Goal: Check status

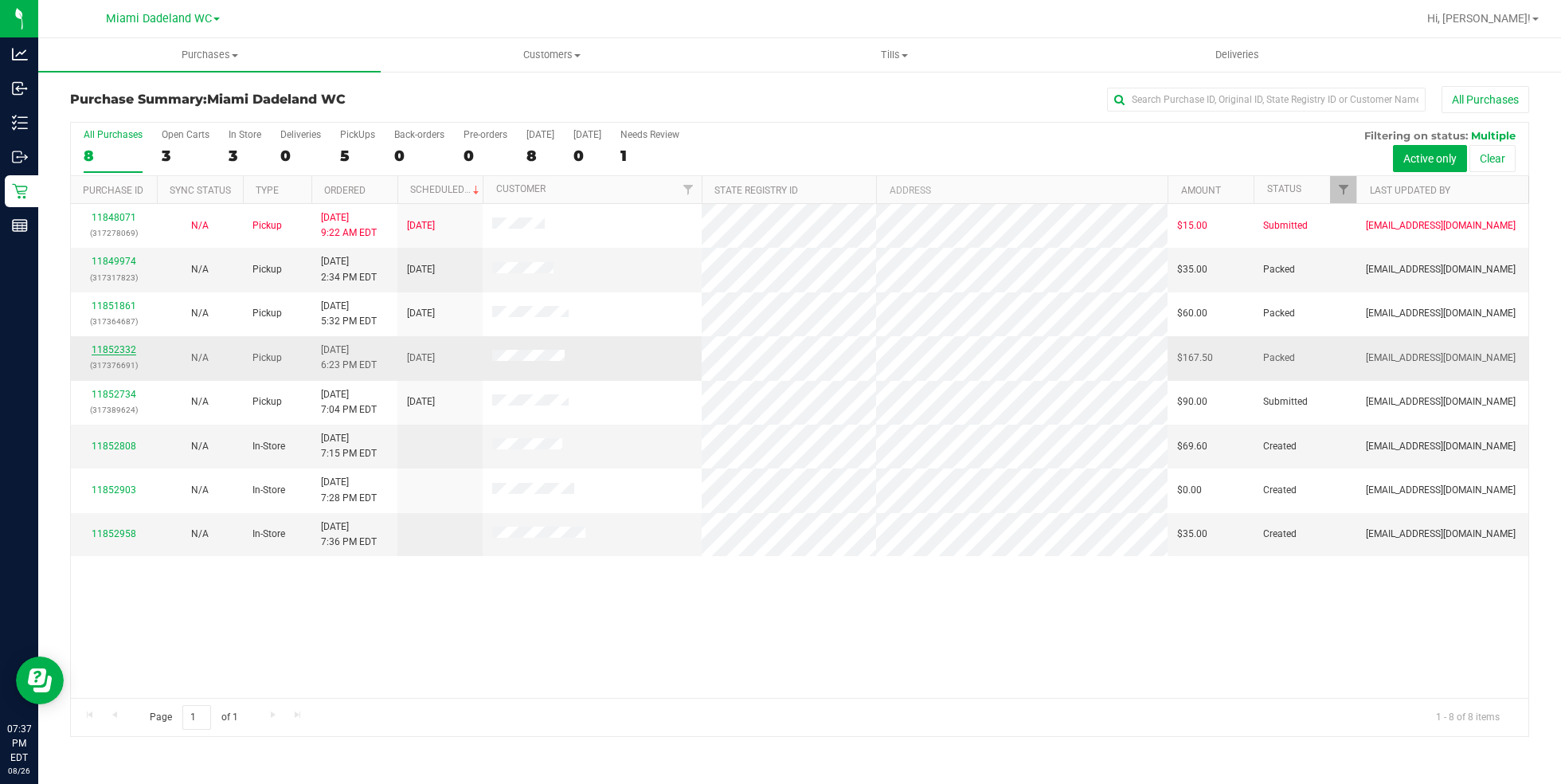
click at [103, 348] on link "11852332" at bounding box center [114, 350] width 45 height 11
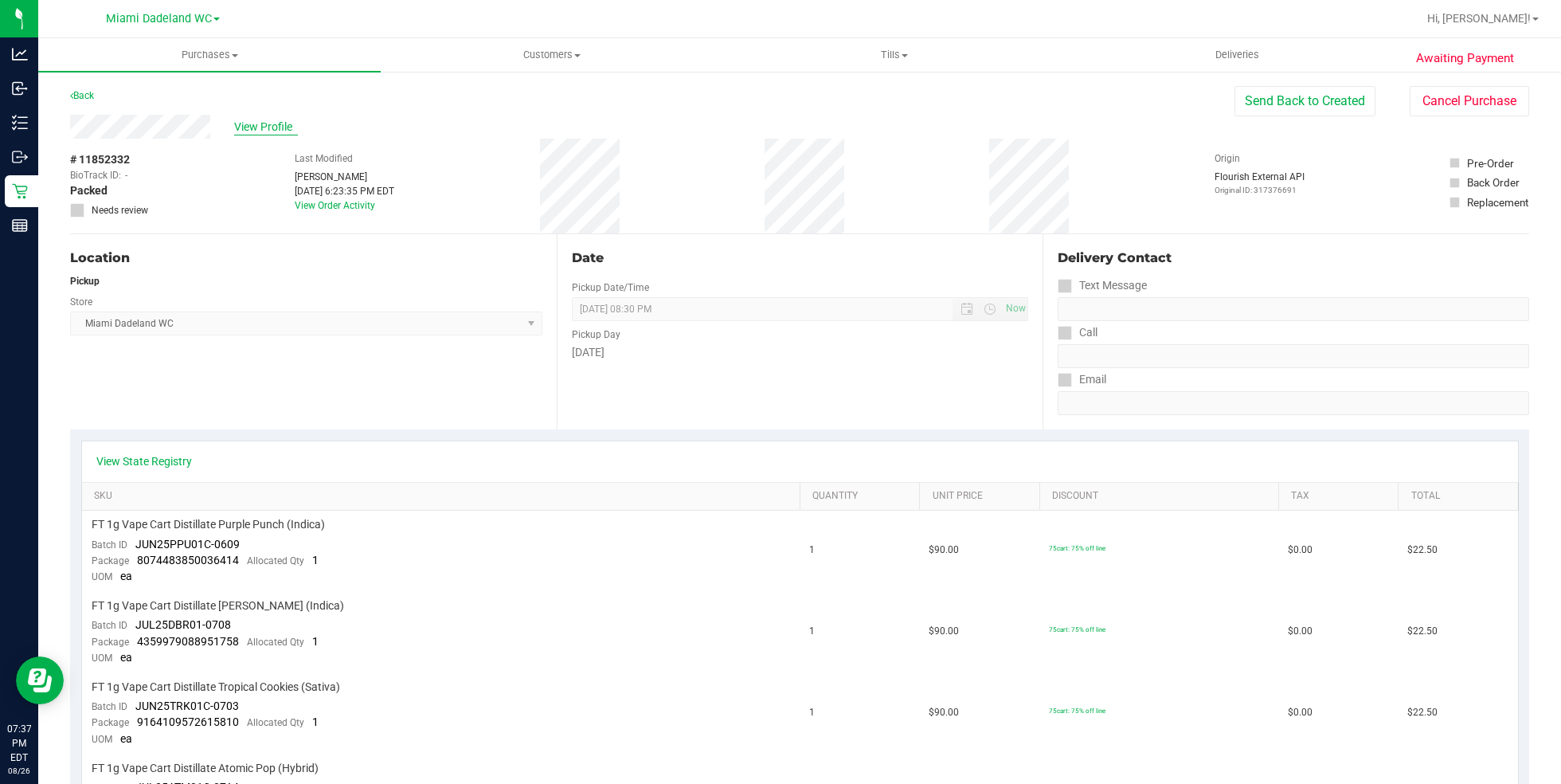
click at [276, 123] on span "View Profile" at bounding box center [266, 127] width 64 height 17
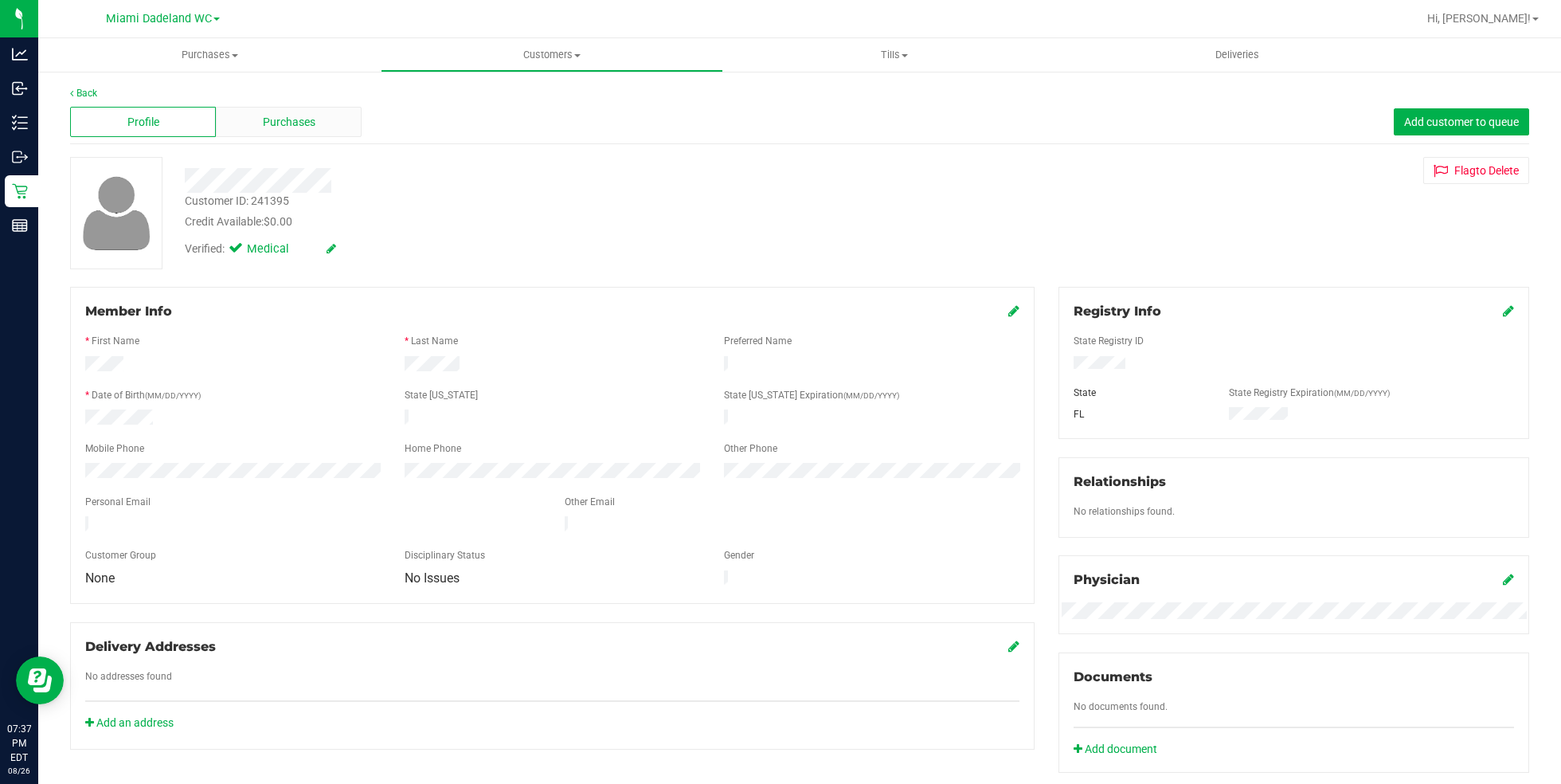
click at [256, 120] on div "Purchases" at bounding box center [289, 122] width 146 height 30
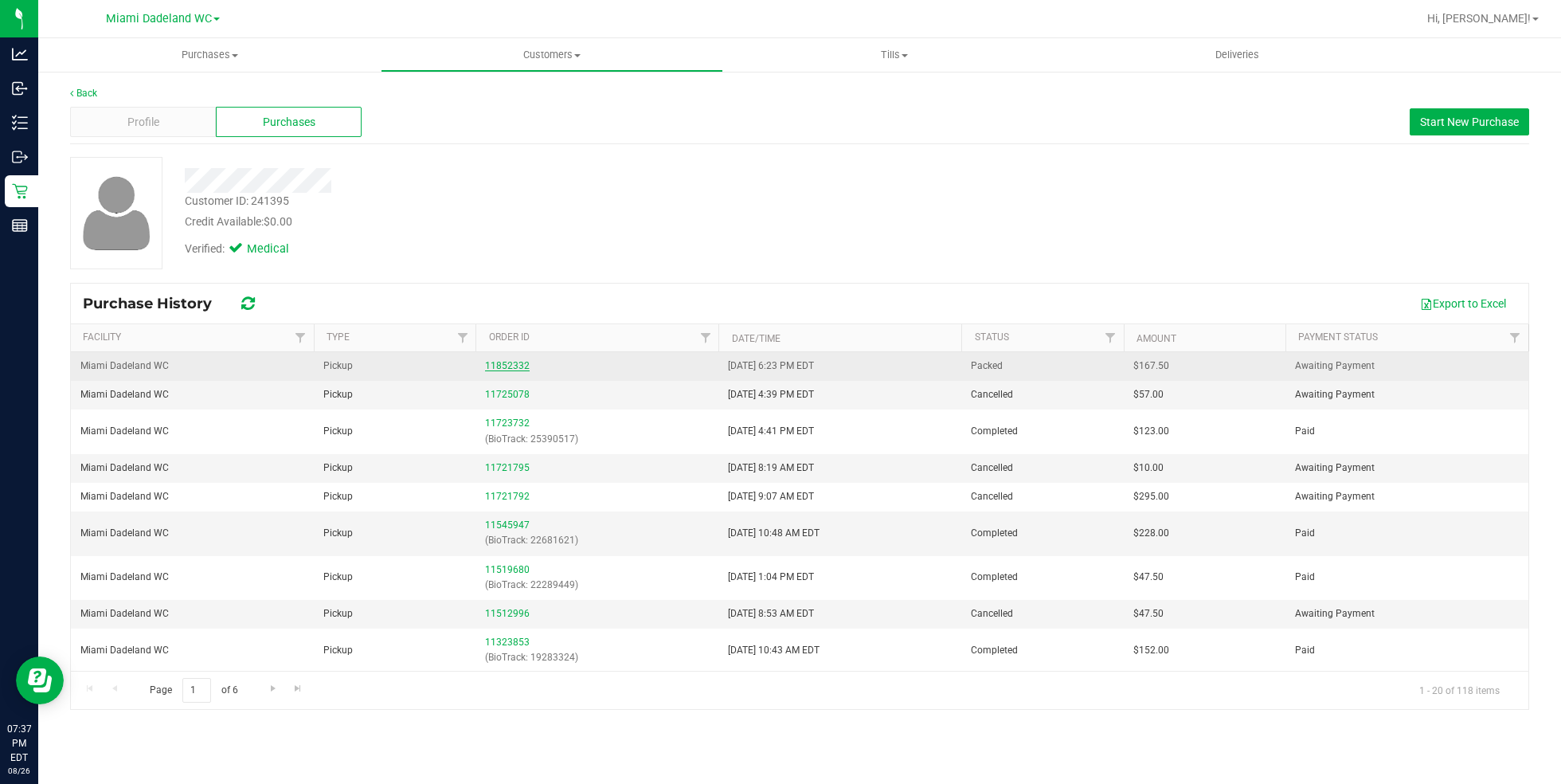
click at [501, 363] on link "11852332" at bounding box center [508, 366] width 45 height 11
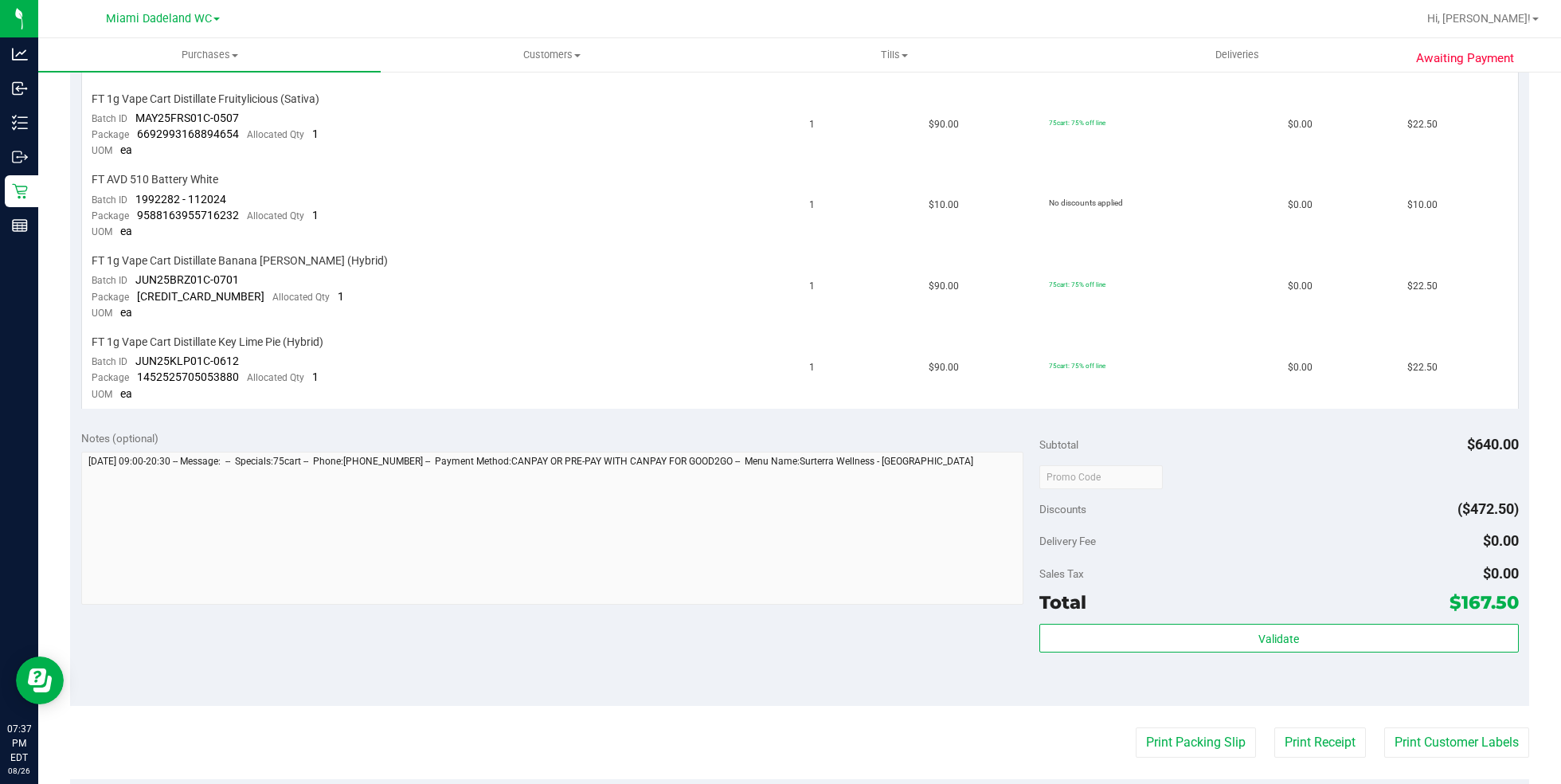
scroll to position [1063, 0]
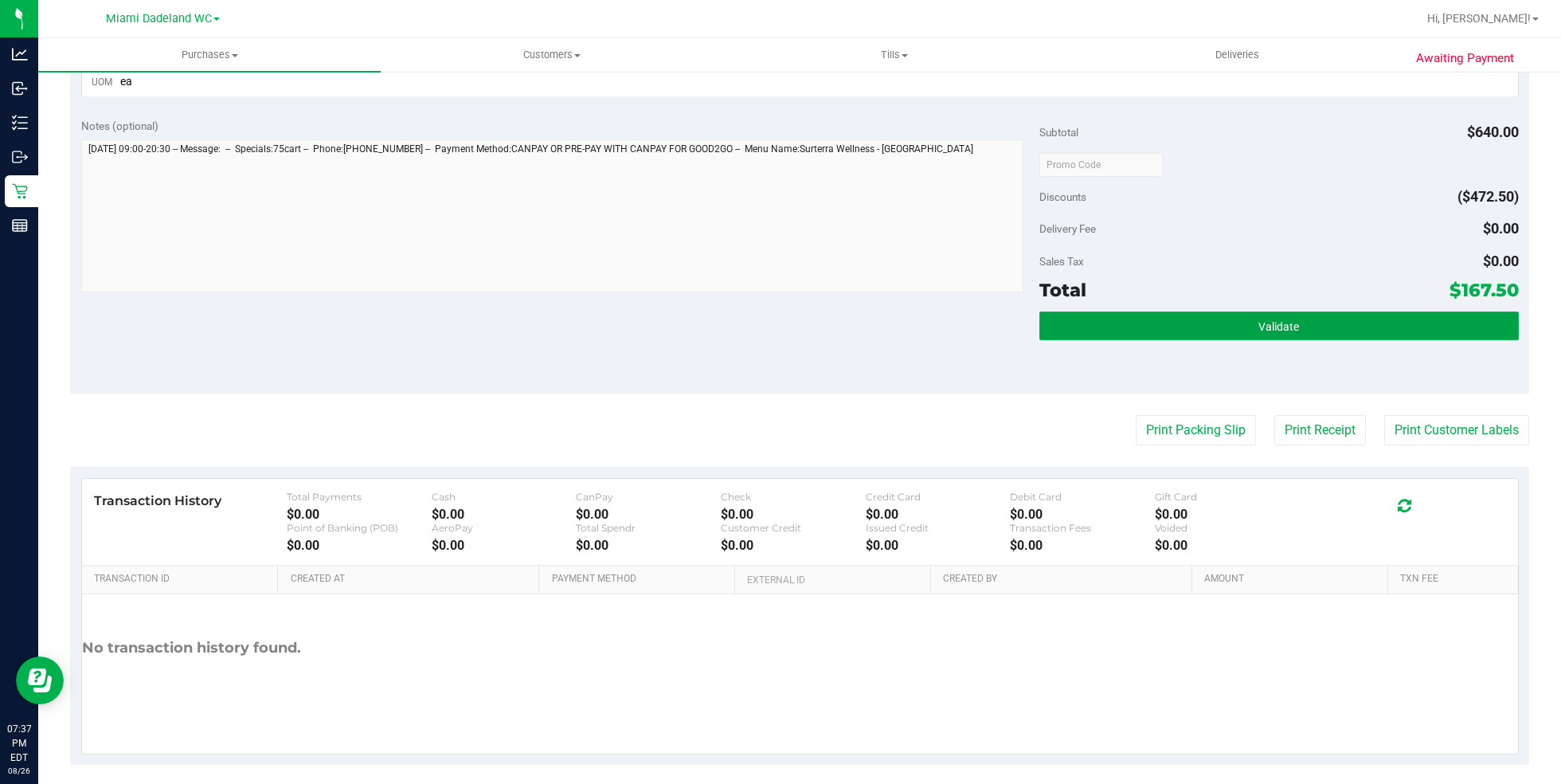
click at [1121, 312] on button "Validate" at bounding box center [1279, 326] width 480 height 29
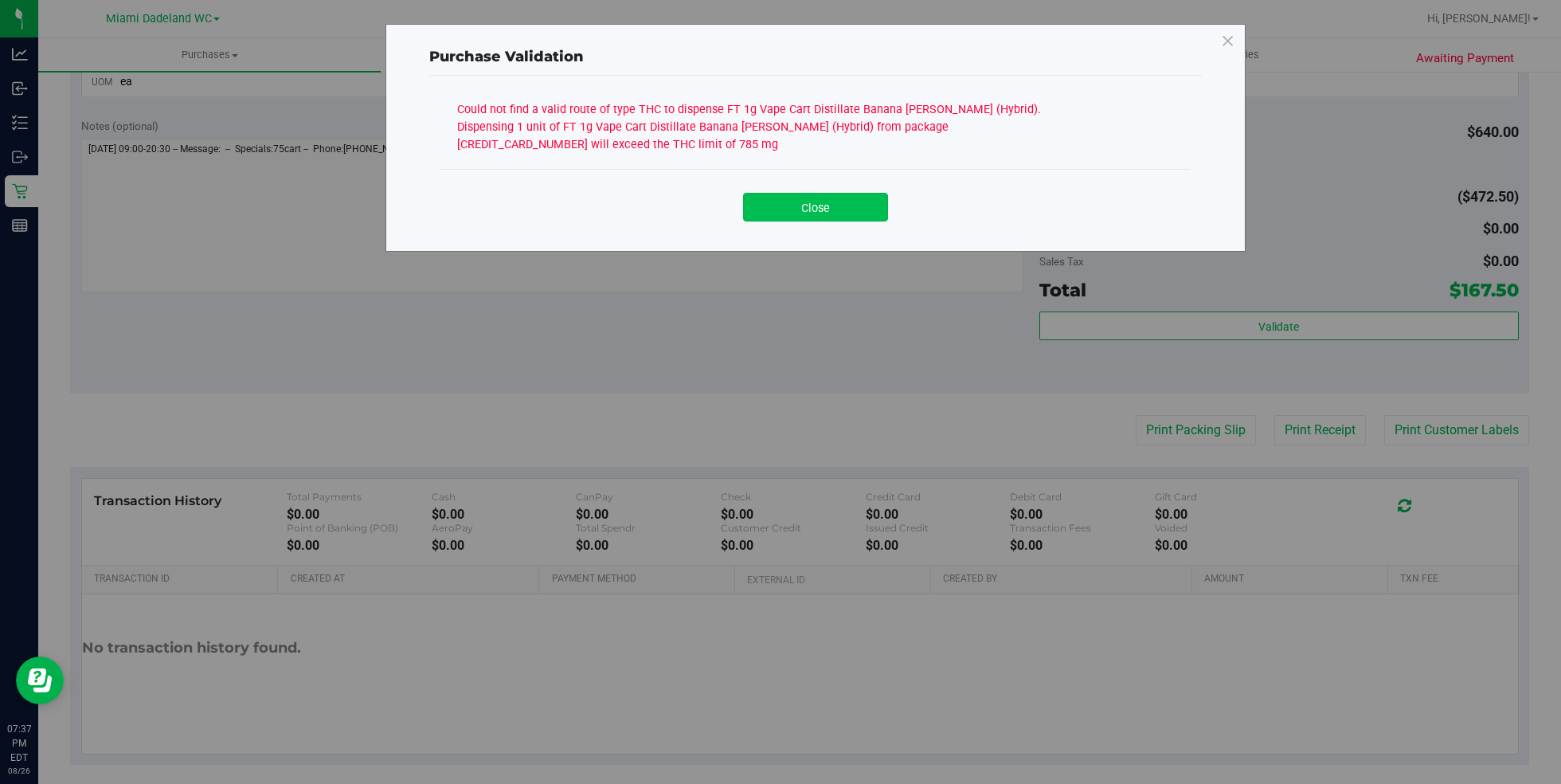
click at [853, 200] on button "Close" at bounding box center [815, 207] width 145 height 29
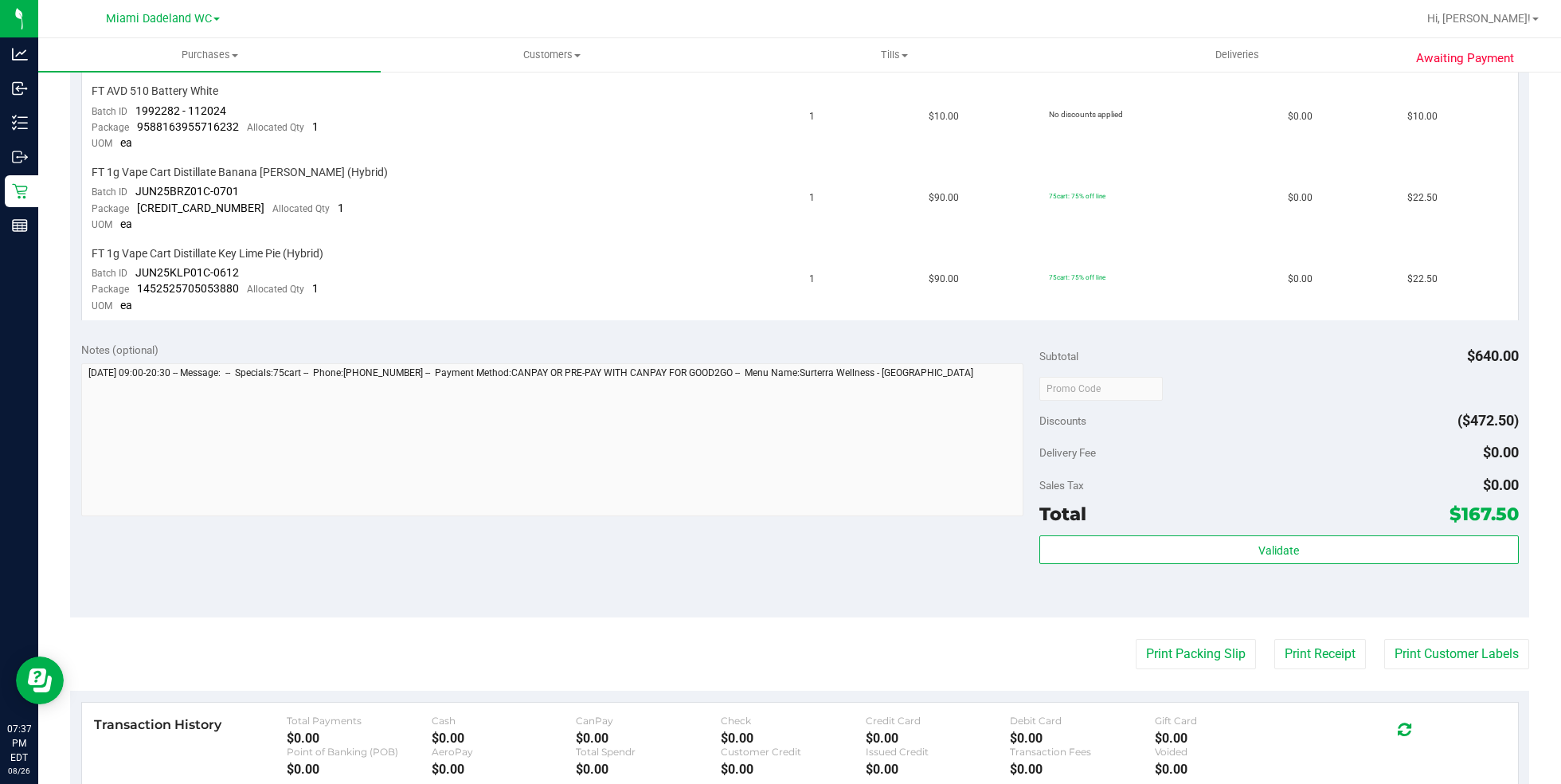
scroll to position [839, 0]
